Goal: Information Seeking & Learning: Learn about a topic

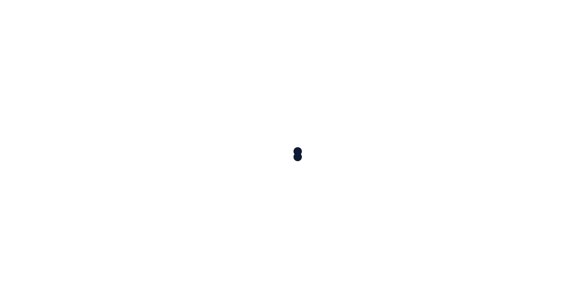
click at [287, 145] on div at bounding box center [293, 154] width 587 height 308
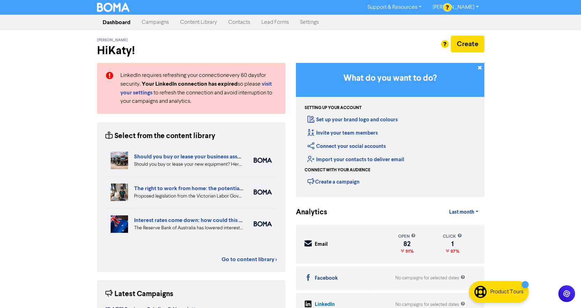
click at [189, 21] on link "Content Library" at bounding box center [199, 22] width 48 height 14
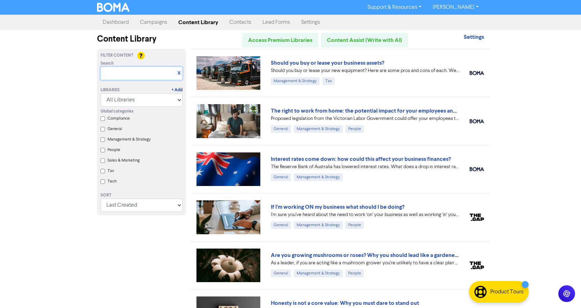
click at [130, 72] on input "text" at bounding box center [142, 73] width 82 height 13
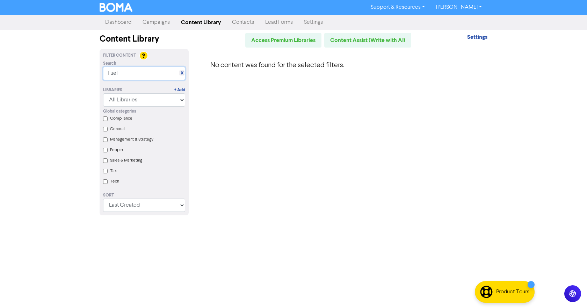
type input "Fuel"
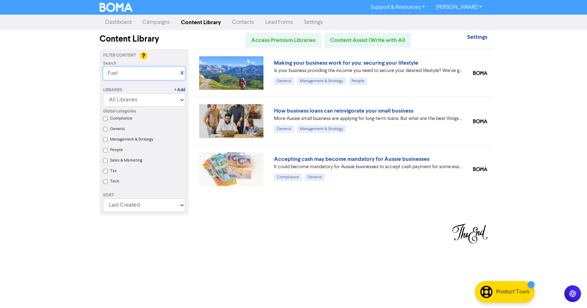
drag, startPoint x: 123, startPoint y: 72, endPoint x: 91, endPoint y: 72, distance: 32.1
click at [91, 72] on div "Support & Resources Video Tutorials FAQ & Guides Marketing Education Katy Day L…" at bounding box center [293, 154] width 587 height 308
click at [70, 81] on div "Support & Resources Video Tutorials FAQ & Guides Marketing Education Katy Day L…" at bounding box center [293, 154] width 587 height 308
click at [192, 21] on link "Content Library" at bounding box center [200, 22] width 51 height 14
click at [144, 37] on div "Content Library" at bounding box center [144, 39] width 89 height 13
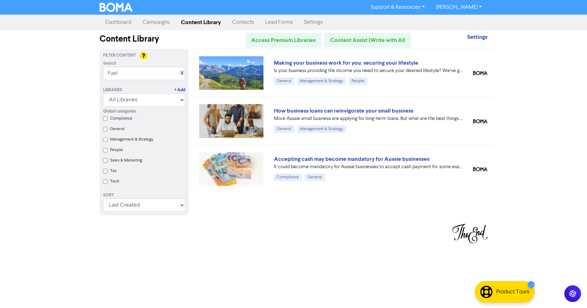
click at [119, 24] on link "Dashboard" at bounding box center [118, 22] width 37 height 14
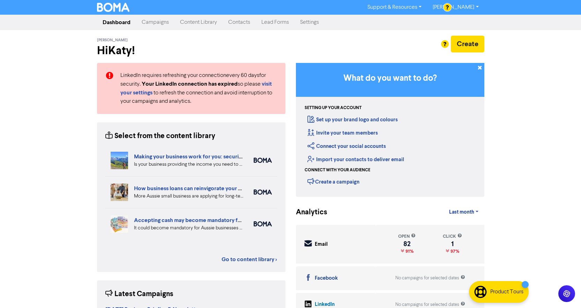
click at [196, 23] on link "Content Library" at bounding box center [199, 22] width 48 height 14
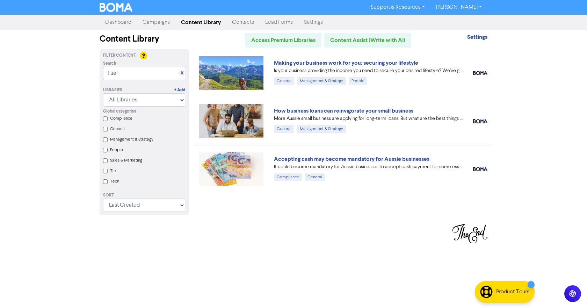
click at [179, 73] on div "X" at bounding box center [181, 72] width 5 height 5
click at [181, 73] on link "X" at bounding box center [182, 73] width 3 height 5
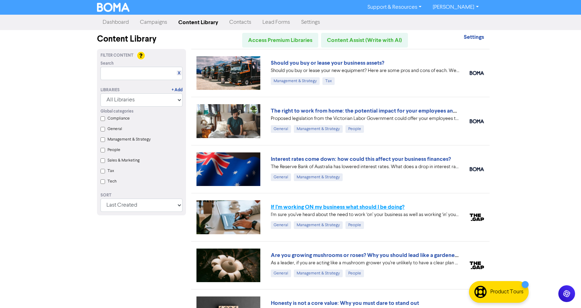
click at [376, 208] on link "If I’m working ON my business what should I be doing?" at bounding box center [338, 206] width 134 height 7
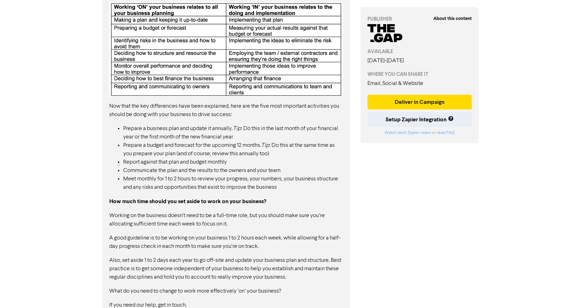
scroll to position [455, 0]
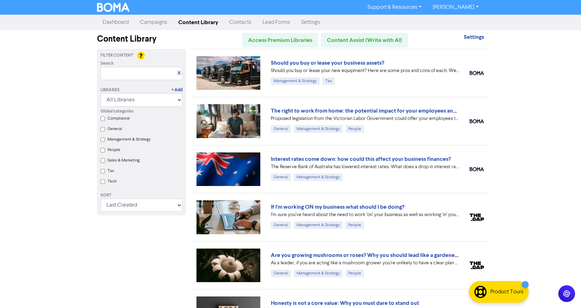
scroll to position [70, 0]
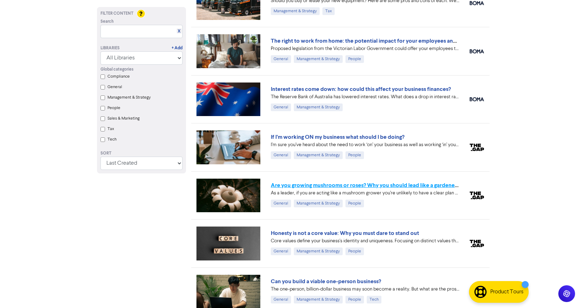
click at [415, 186] on link "Are you growing mushrooms or roses? Why you should lead like a gardener, not a …" at bounding box center [381, 185] width 220 height 7
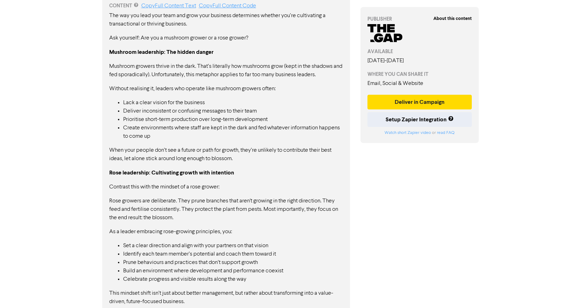
scroll to position [484, 0]
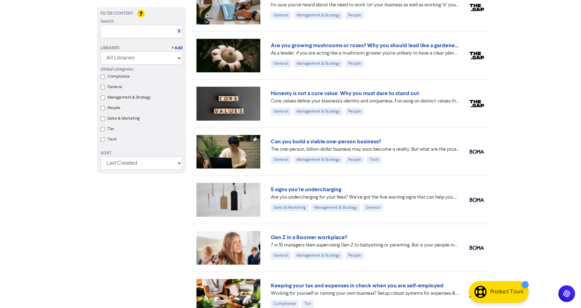
scroll to position [244, 0]
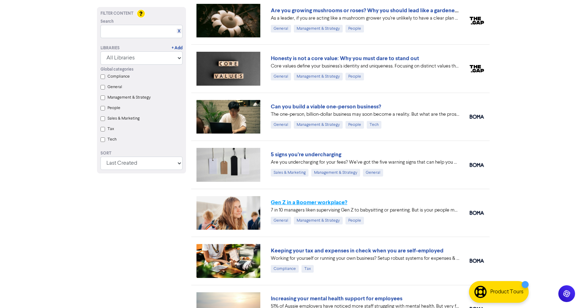
click at [312, 203] on link "Gen Z in a Boomer workplace?" at bounding box center [309, 202] width 76 height 7
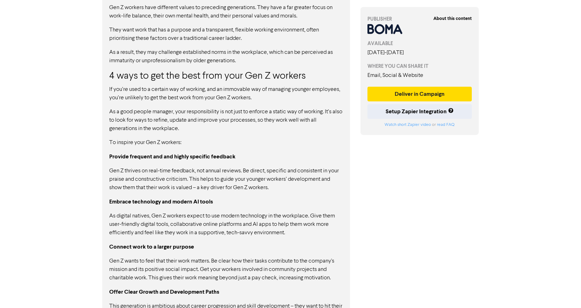
scroll to position [648, 0]
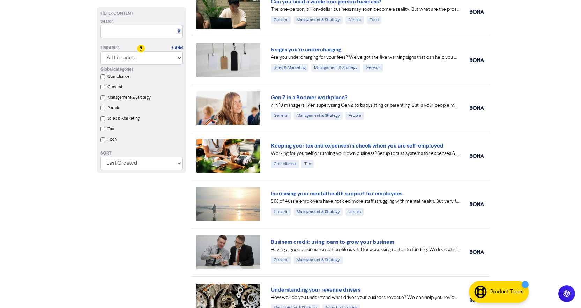
scroll to position [419, 0]
